Goal: Task Accomplishment & Management: Complete application form

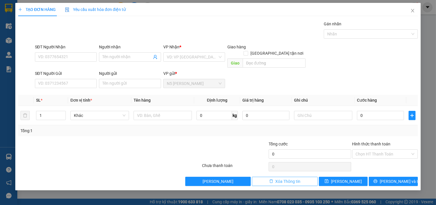
click at [283, 179] on span "Xóa Thông tin" at bounding box center [287, 182] width 25 height 6
click at [413, 10] on icon "close" at bounding box center [412, 10] width 5 height 5
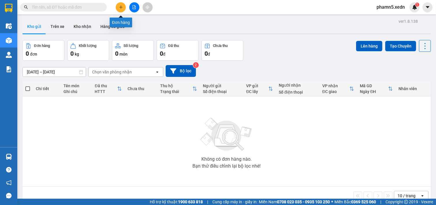
click at [118, 8] on button at bounding box center [121, 7] width 10 height 10
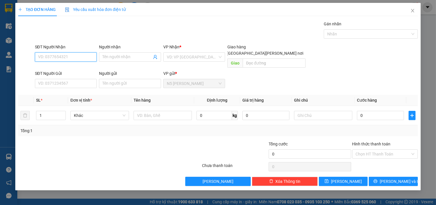
click at [80, 58] on input "SĐT Người Nhận" at bounding box center [66, 57] width 62 height 9
click at [77, 68] on div "0877077477" at bounding box center [65, 68] width 55 height 6
type input "0877077477"
type input "CAM RANH"
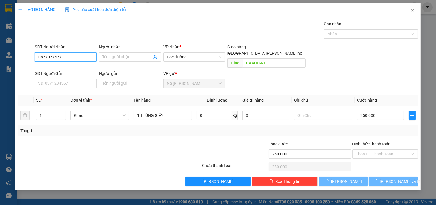
type input "250.000"
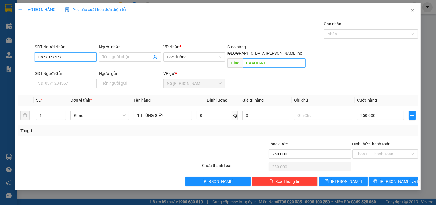
type input "0877077477"
click at [284, 59] on input "CAM RANH" at bounding box center [274, 63] width 63 height 9
type input "k"
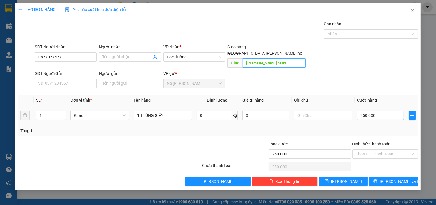
type input "[PERSON_NAME] SON"
click at [380, 111] on input "250.000" at bounding box center [380, 115] width 47 height 9
type input "1"
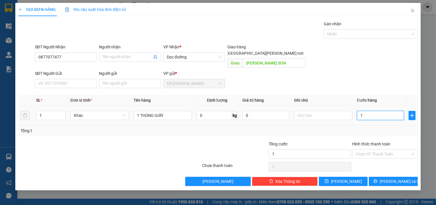
type input "10"
type input "100"
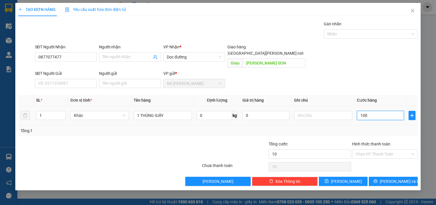
type input "100"
type input "1.000"
type input "10.000"
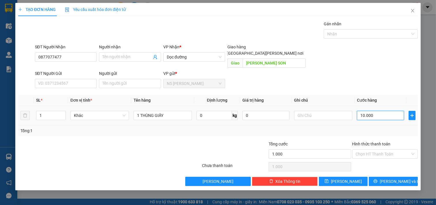
type input "10.000"
type input "100.000"
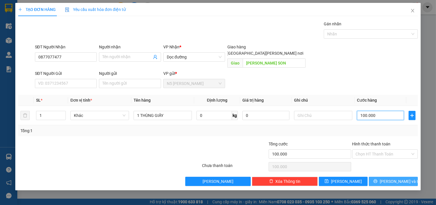
type input "100.000"
click at [381, 177] on button "[PERSON_NAME] và In" at bounding box center [393, 181] width 49 height 9
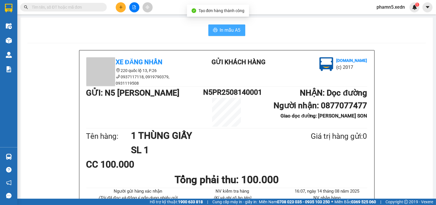
click at [224, 27] on span "In mẫu A5" at bounding box center [230, 30] width 21 height 7
